Goal: Information Seeking & Learning: Learn about a topic

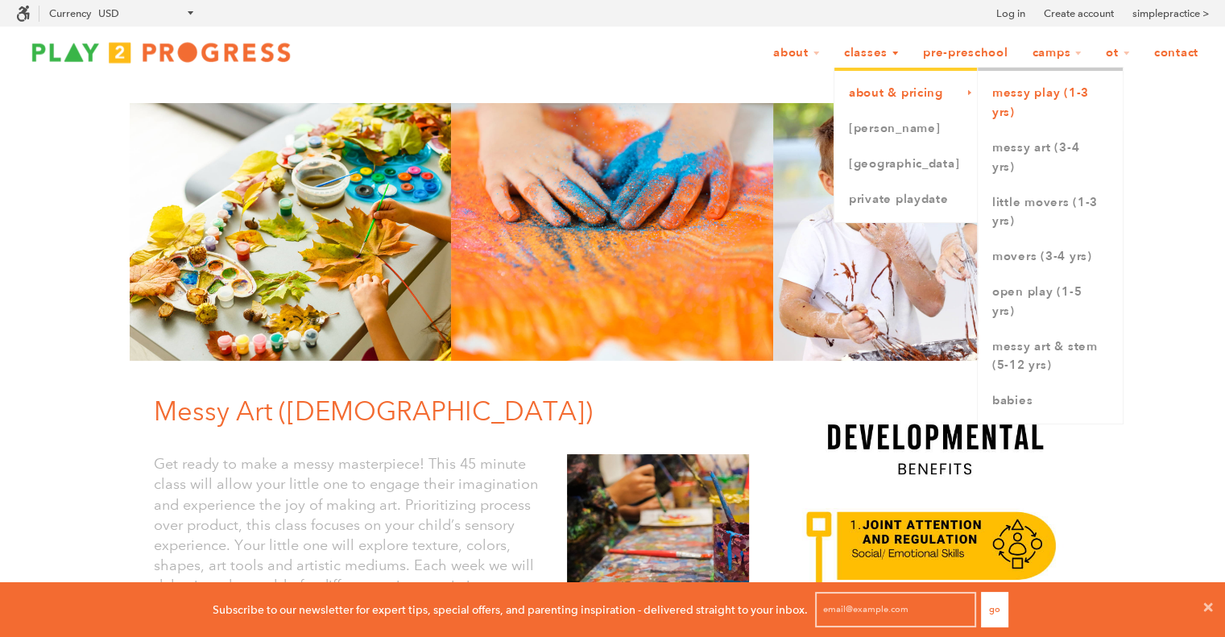
click at [1016, 96] on link "Messy Play (1-3 yrs)" at bounding box center [1050, 103] width 145 height 55
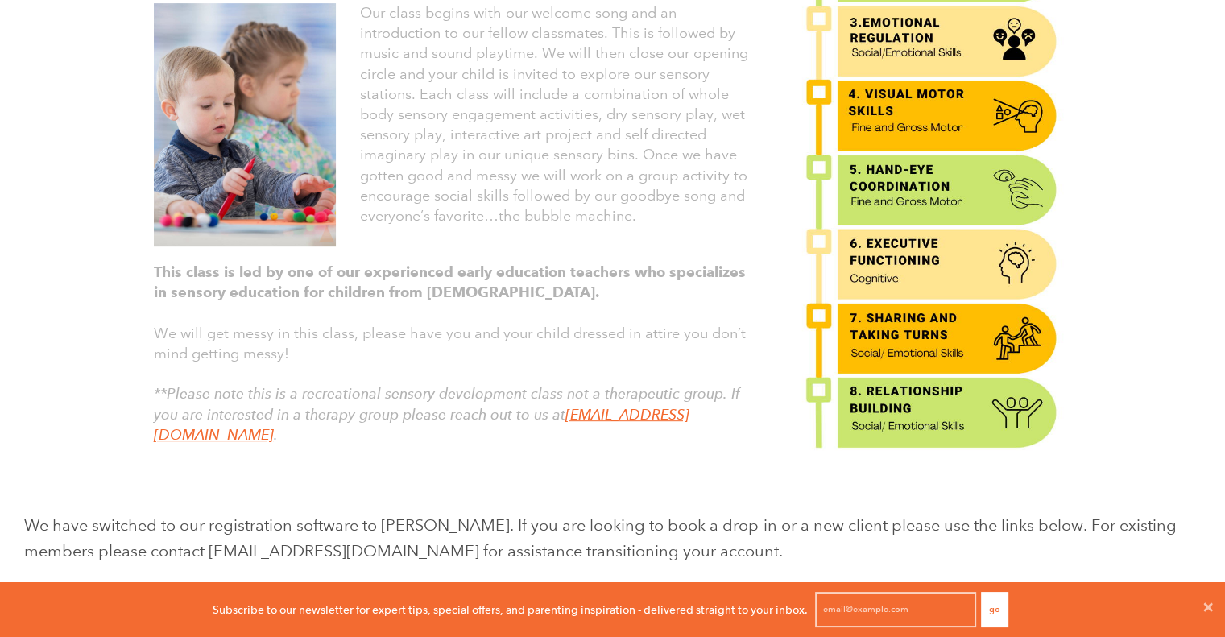
scroll to position [661, 0]
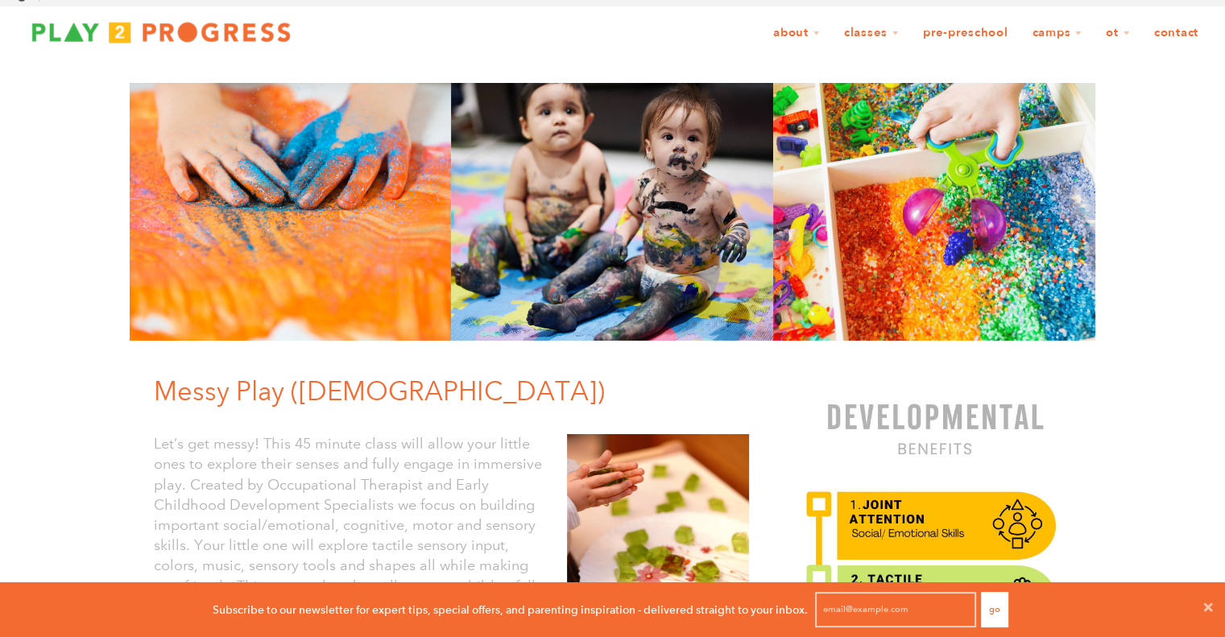
scroll to position [0, 0]
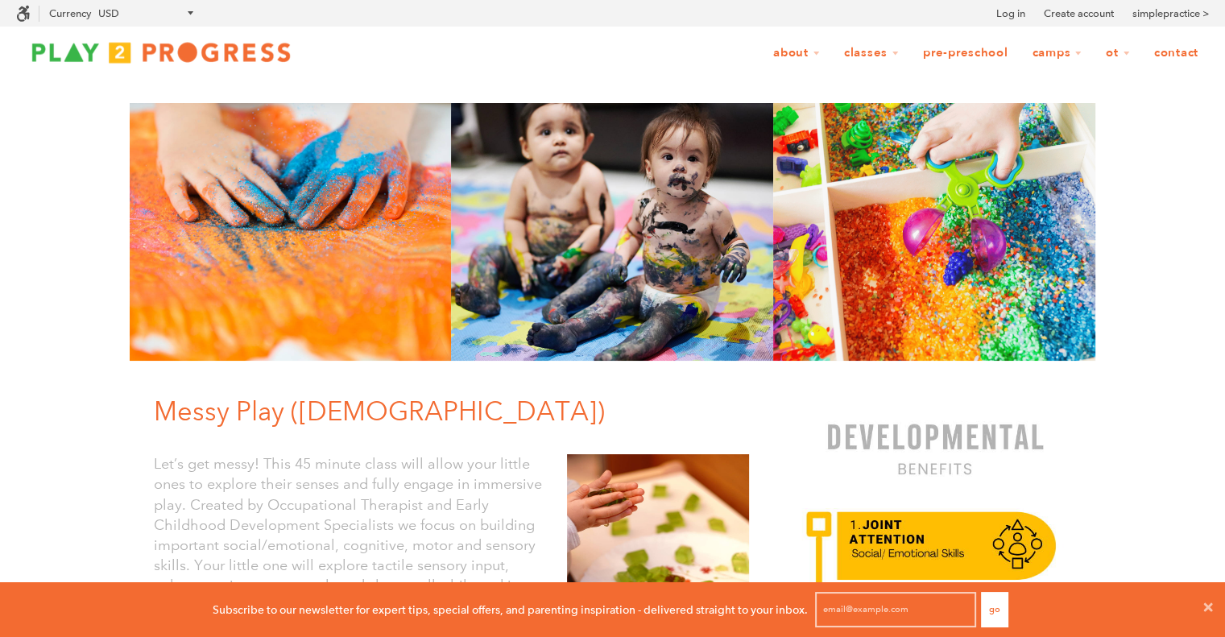
click at [981, 50] on link "Pre-Preschool" at bounding box center [966, 53] width 106 height 31
